Goal: Task Accomplishment & Management: Manage account settings

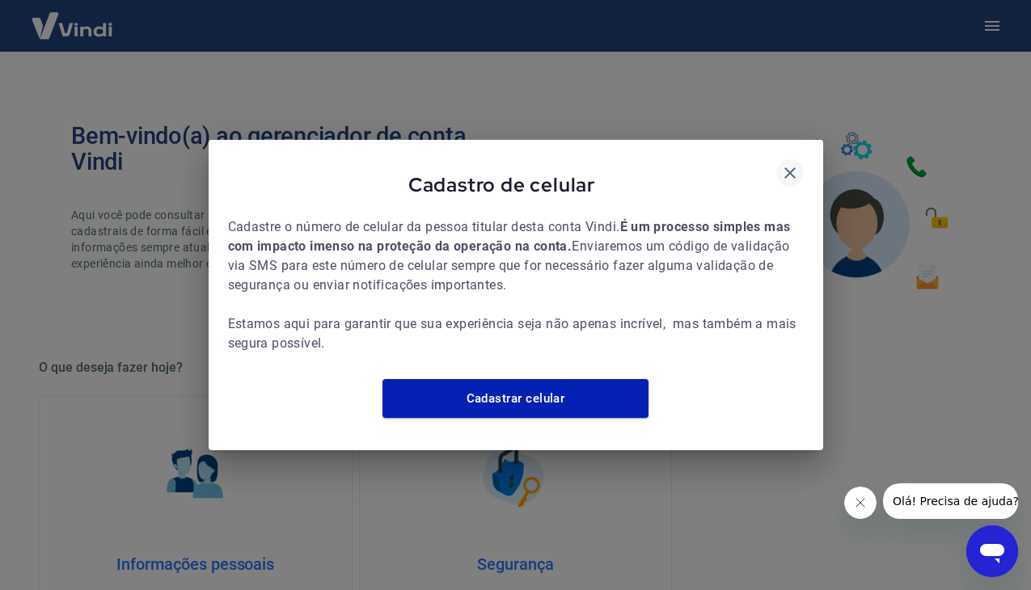
click at [796, 169] on icon "button" at bounding box center [789, 172] width 19 height 19
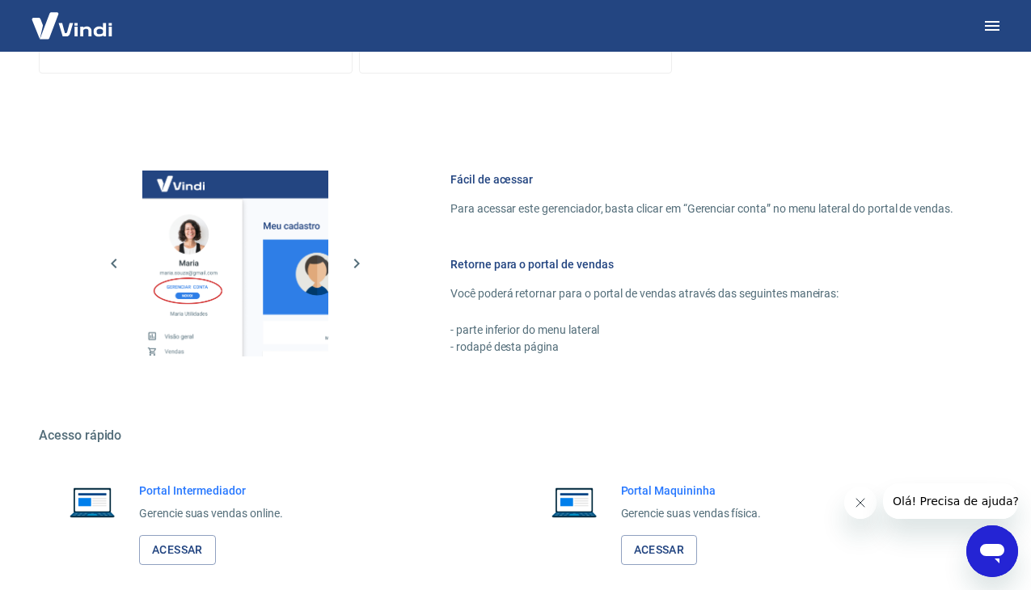
scroll to position [670, 0]
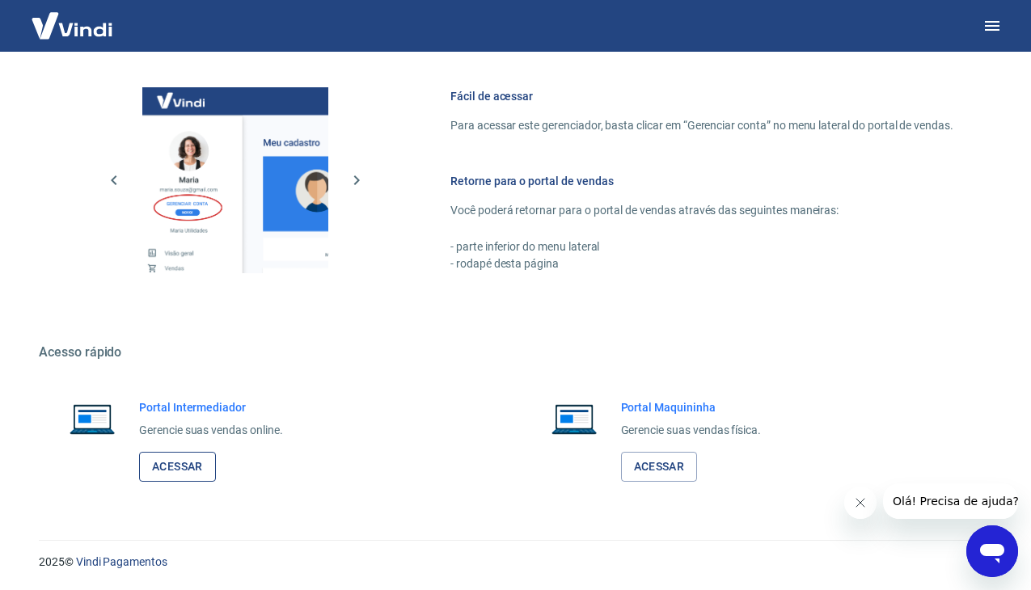
click at [174, 471] on link "Acessar" at bounding box center [177, 467] width 77 height 30
